Goal: Task Accomplishment & Management: Manage account settings

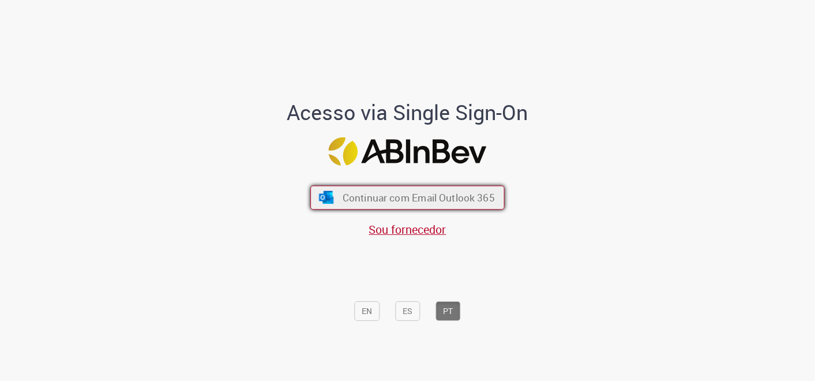
click at [448, 198] on span "Continuar com Email Outlook 365" at bounding box center [419, 196] width 152 height 13
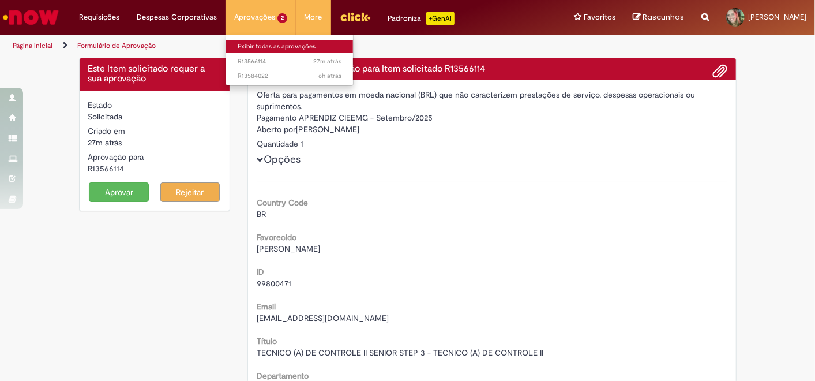
click at [260, 42] on link "Exibir todas as aprovações" at bounding box center [289, 46] width 127 height 13
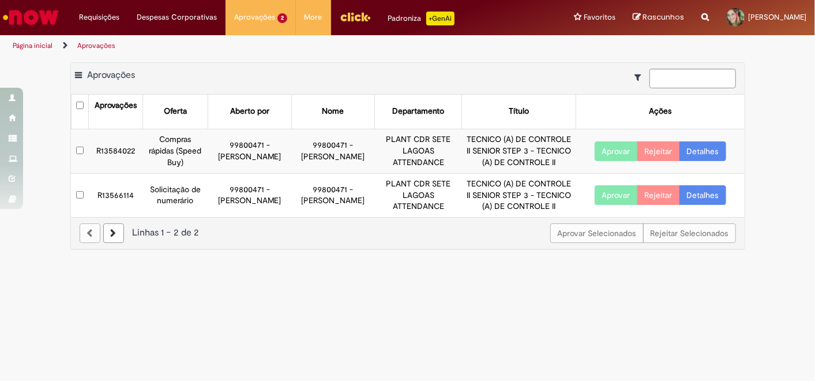
click at [614, 149] on button "Aprovar" at bounding box center [616, 151] width 43 height 20
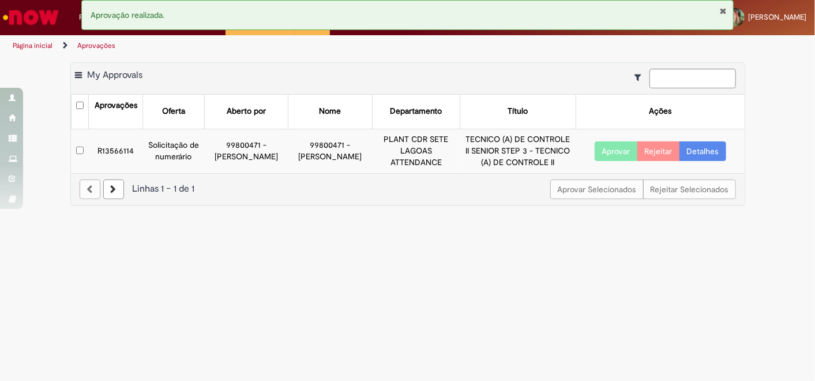
click at [613, 148] on button "Aprovar" at bounding box center [616, 151] width 43 height 20
